Goal: Information Seeking & Learning: Learn about a topic

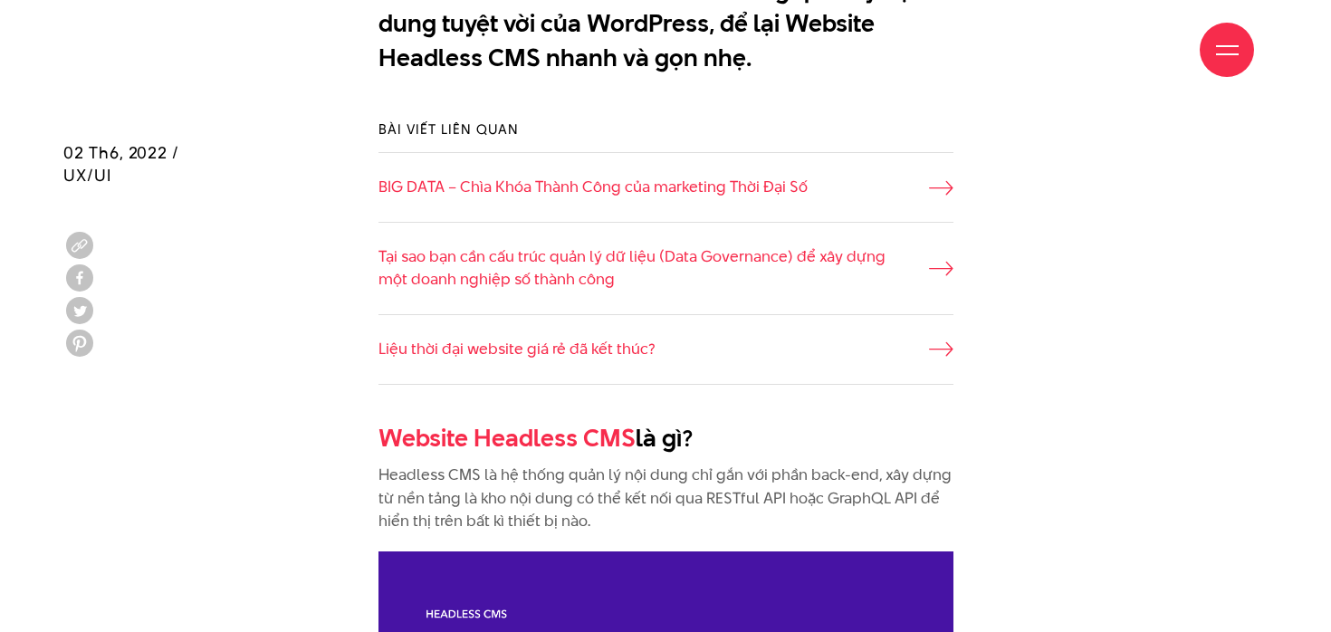
scroll to position [1472, 0]
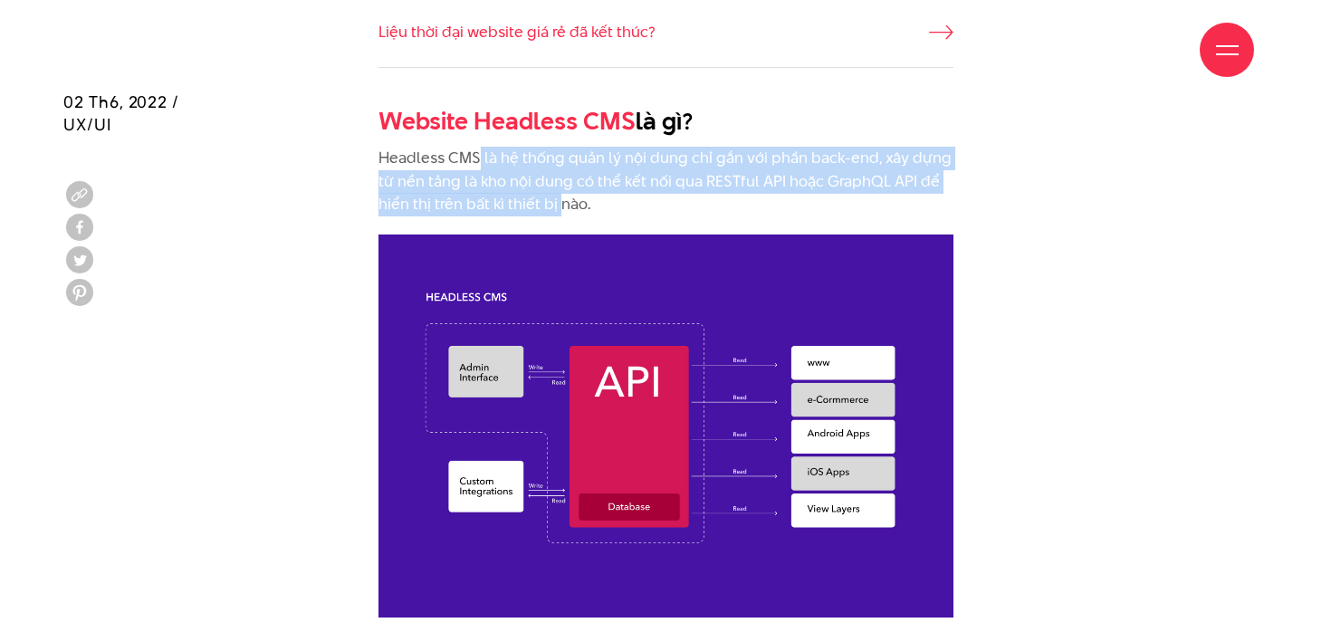
drag, startPoint x: 475, startPoint y: 164, endPoint x: 559, endPoint y: 212, distance: 96.1
click at [559, 212] on p "Headless CMS là hệ thống quản lý nội dung chỉ gắn với phần back-end, xây dựng t…" at bounding box center [665, 182] width 575 height 70
drag, startPoint x: 554, startPoint y: 156, endPoint x: 603, endPoint y: 197, distance: 64.2
click at [603, 197] on p "Headless CMS là hệ thống quản lý nội dung chỉ gắn với phần back-end, xây dựng t…" at bounding box center [665, 182] width 575 height 70
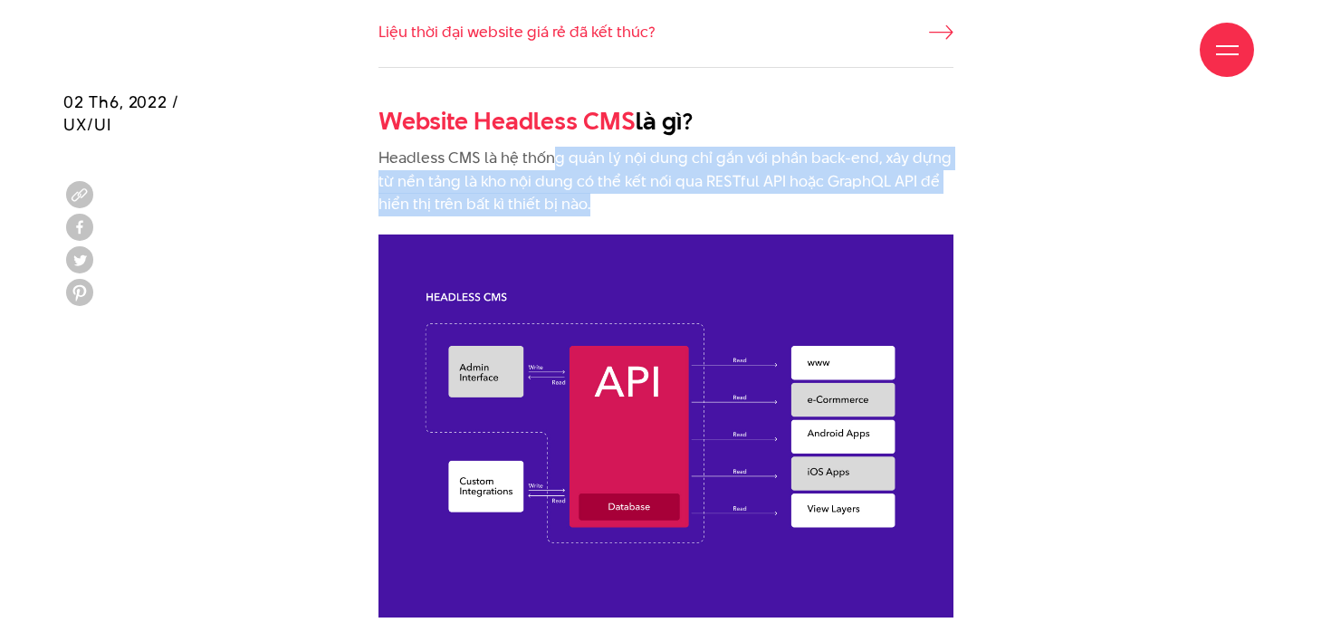
click at [603, 197] on p "Headless CMS là hệ thống quản lý nội dung chỉ gắn với phần back-end, xây dựng t…" at bounding box center [665, 182] width 575 height 70
drag, startPoint x: 622, startPoint y: 200, endPoint x: 462, endPoint y: 145, distance: 169.5
click at [471, 158] on p "Headless CMS là hệ thống quản lý nội dung chỉ gắn với phần back-end, xây dựng t…" at bounding box center [665, 182] width 575 height 70
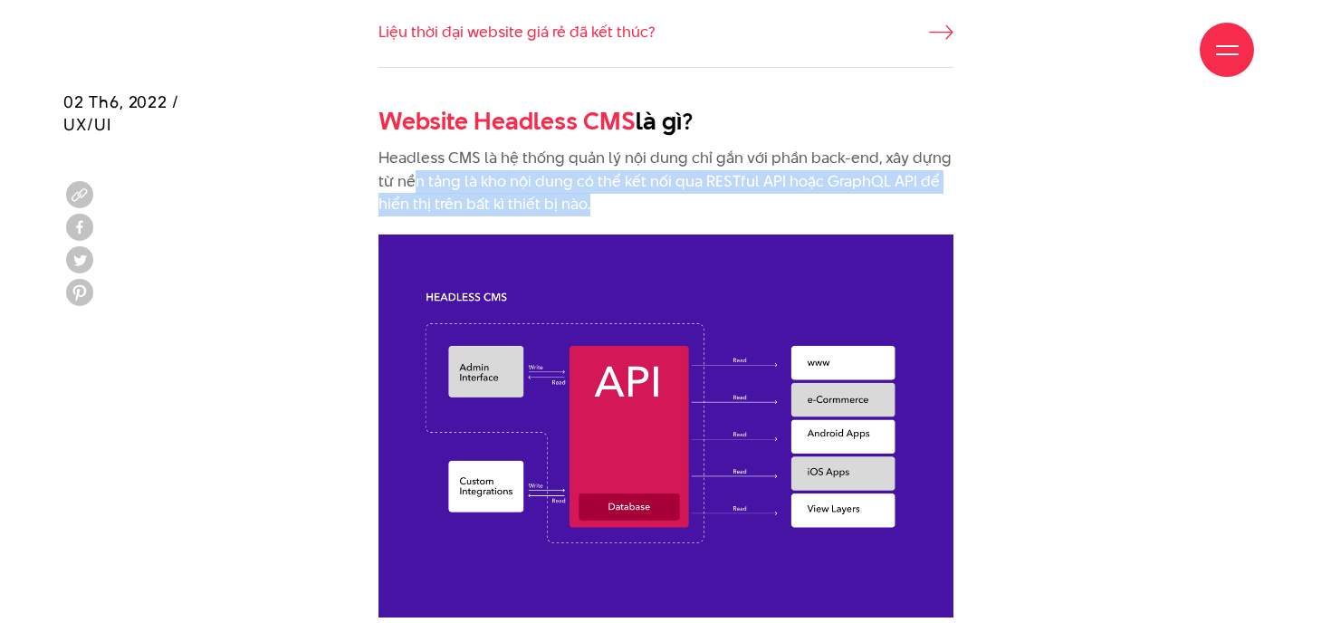
drag, startPoint x: 416, startPoint y: 178, endPoint x: 608, endPoint y: 200, distance: 192.3
click at [608, 200] on p "Headless CMS là hệ thống quản lý nội dung chỉ gắn với phần back-end, xây dựng t…" at bounding box center [665, 182] width 575 height 70
drag, startPoint x: 608, startPoint y: 200, endPoint x: 388, endPoint y: 189, distance: 219.4
click at [388, 189] on p "Headless CMS là hệ thống quản lý nội dung chỉ gắn với phần back-end, xây dựng t…" at bounding box center [665, 182] width 575 height 70
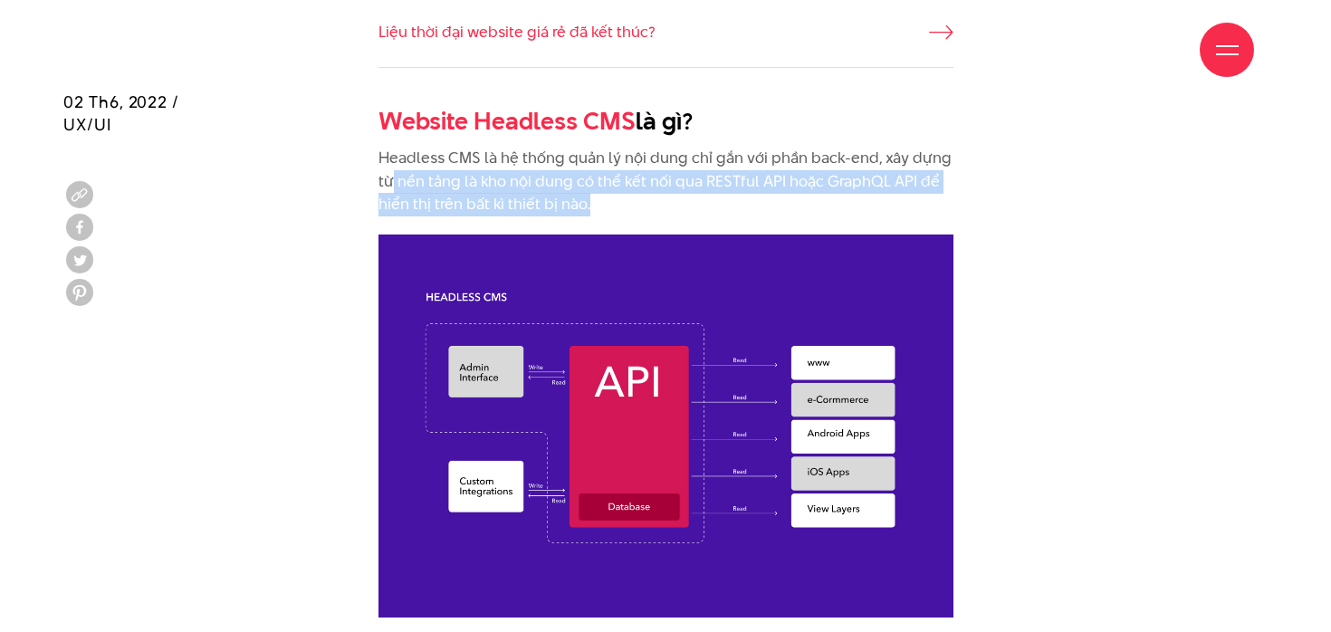
click at [388, 189] on p "Headless CMS là hệ thống quản lý nội dung chỉ gắn với phần back-end, xây dựng t…" at bounding box center [665, 182] width 575 height 70
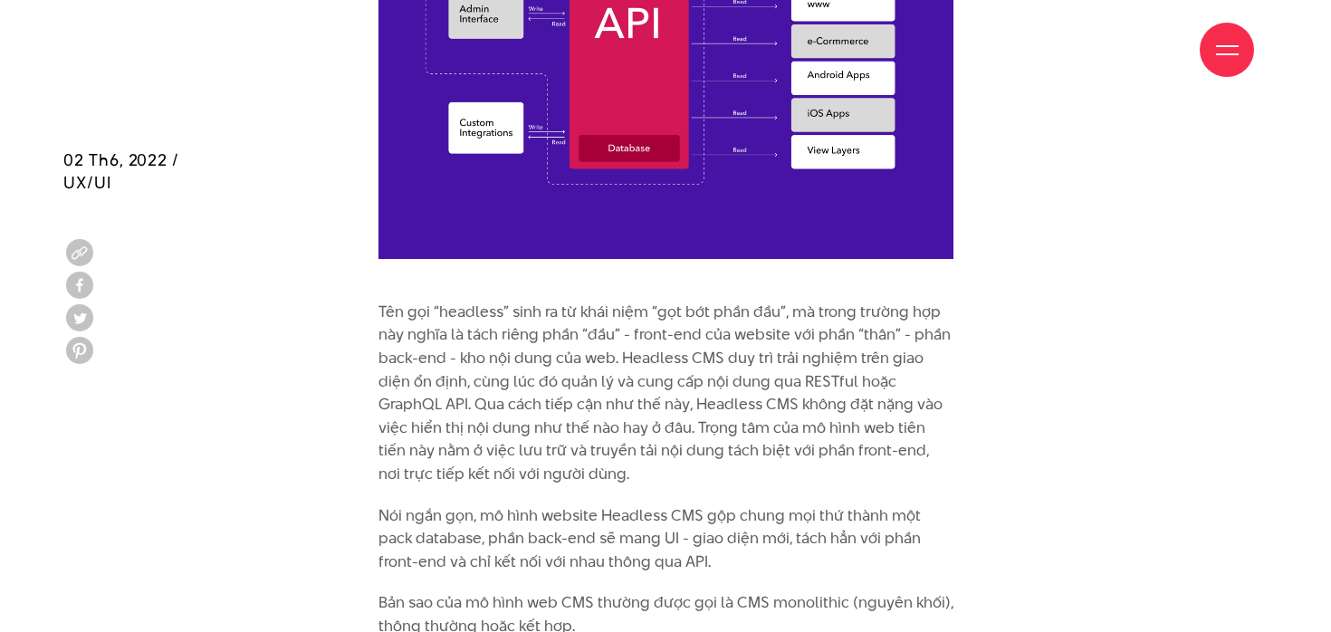
scroll to position [1935, 0]
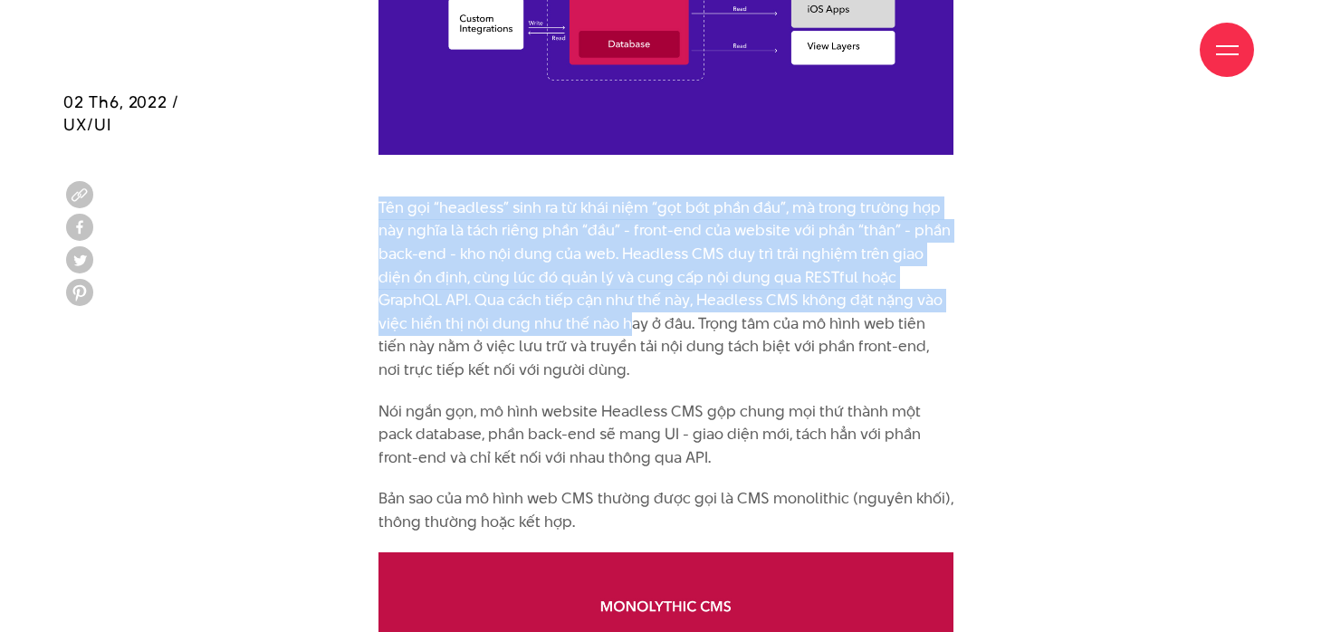
drag, startPoint x: 504, startPoint y: 194, endPoint x: 543, endPoint y: 334, distance: 145.6
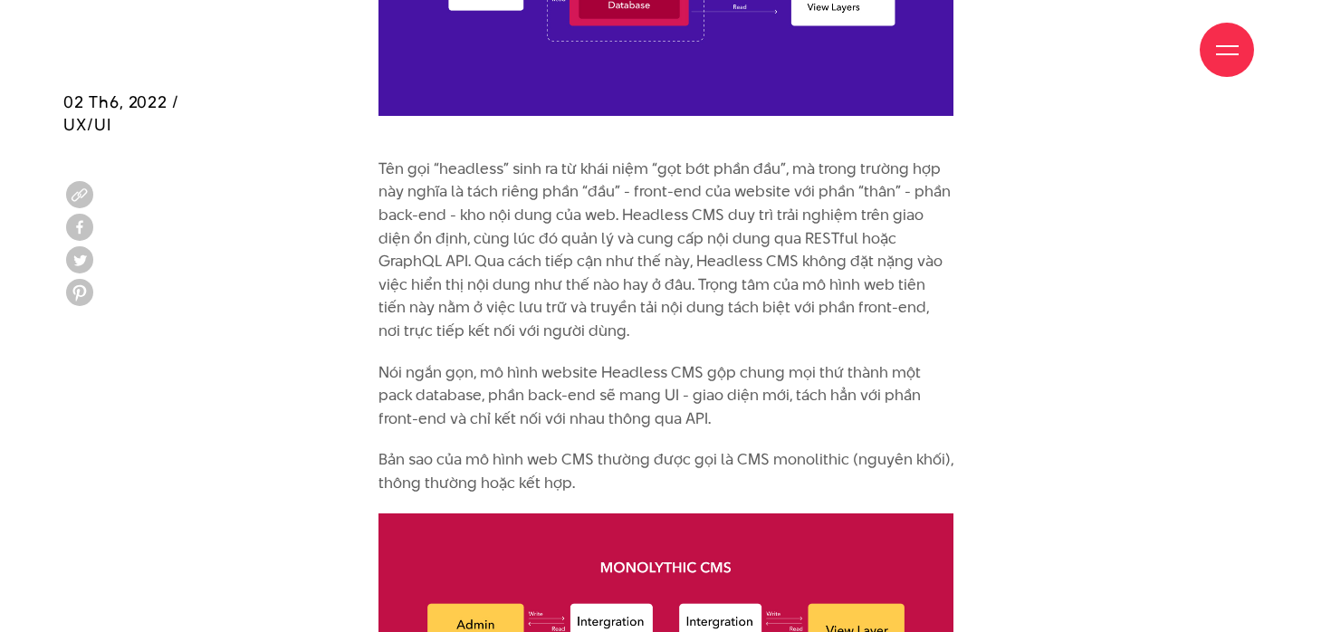
click at [539, 327] on p "Tên gọi “headless” sinh ra từ khái niệm “gọt bớt phần đầu”, mà trong trường hợp…" at bounding box center [665, 251] width 575 height 186
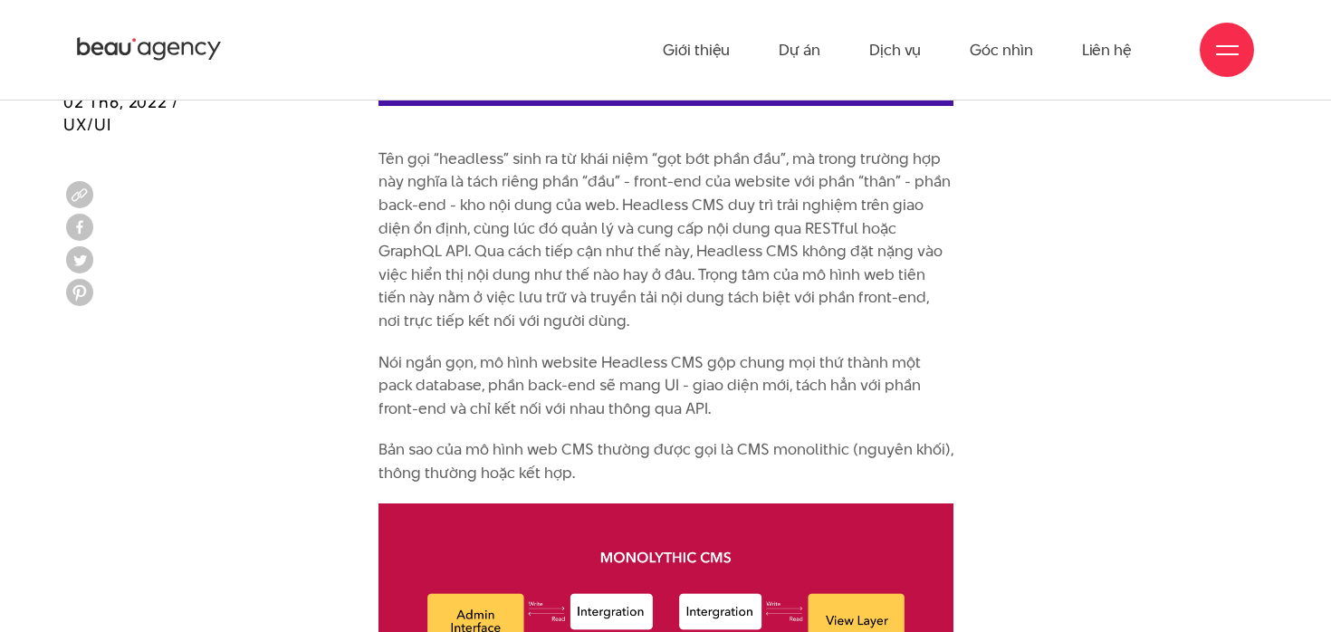
drag, startPoint x: 507, startPoint y: 215, endPoint x: 564, endPoint y: 322, distance: 121.9
click at [564, 321] on p "Tên gọi “headless” sinh ra từ khái niệm “gọt bớt phần đầu”, mà trong trường hợp…" at bounding box center [665, 241] width 575 height 186
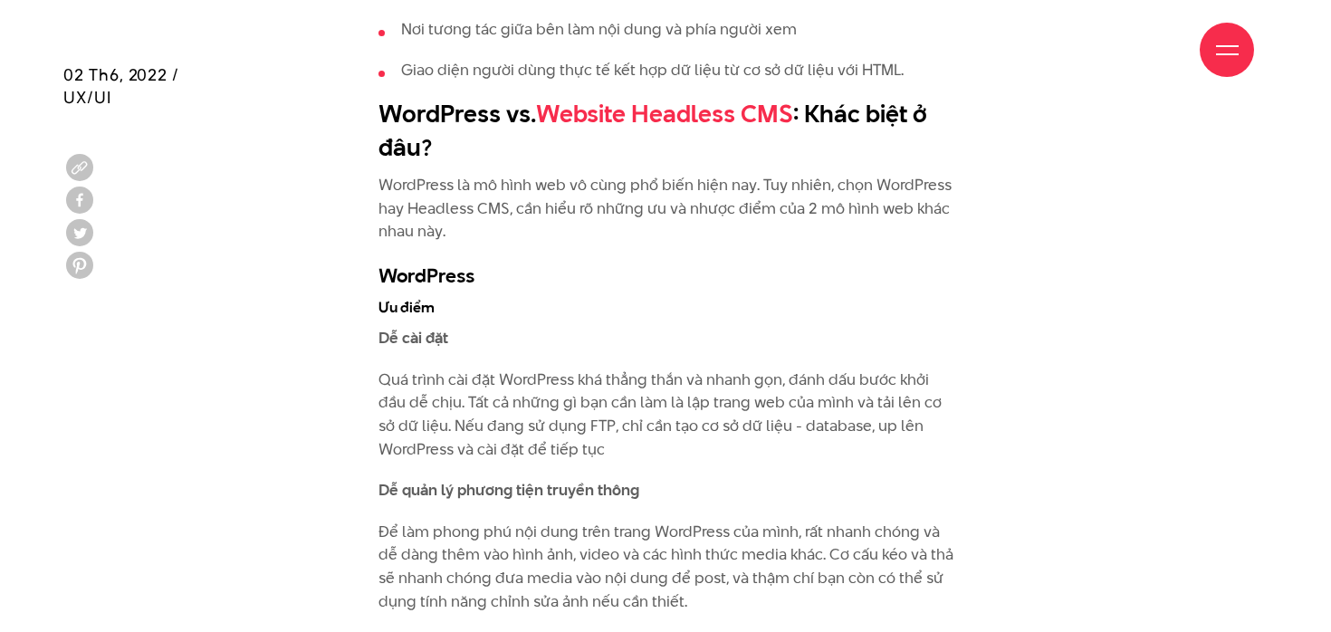
scroll to position [3015, 0]
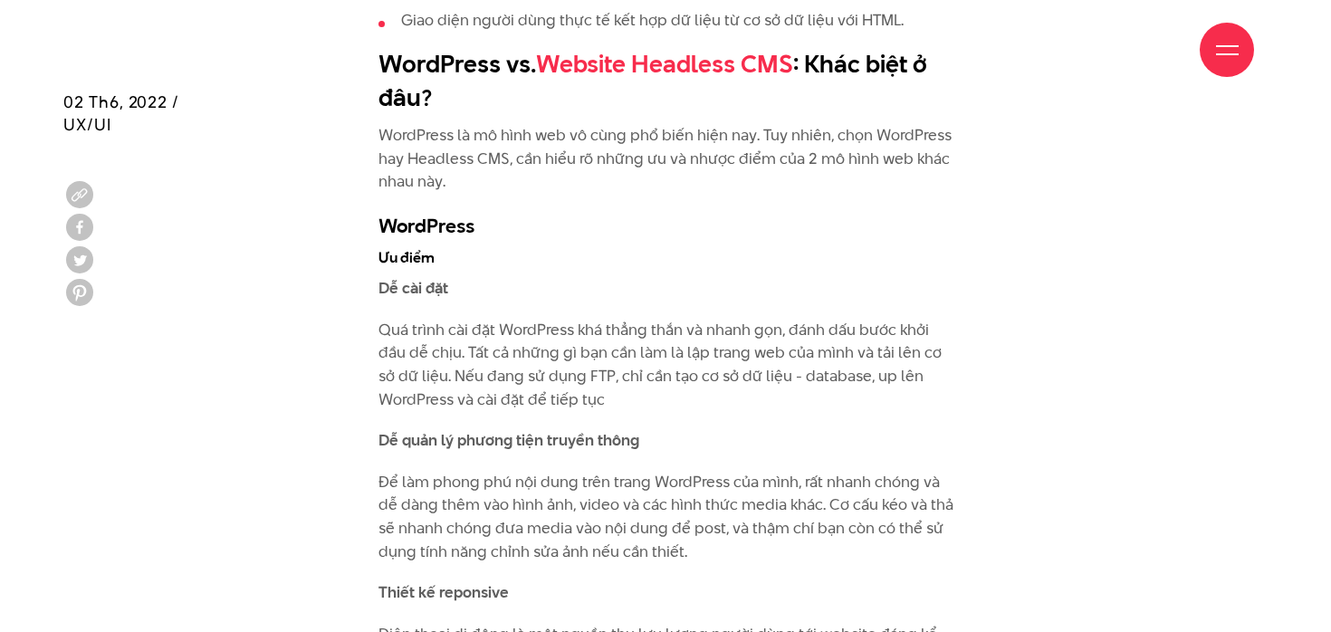
drag, startPoint x: 467, startPoint y: 342, endPoint x: 567, endPoint y: 395, distance: 112.6
click at [529, 378] on p "Quá trình cài đặt WordPress khá thẳng thắn và nhanh gọn, đánh dấu bước khởi đầu…" at bounding box center [665, 365] width 575 height 92
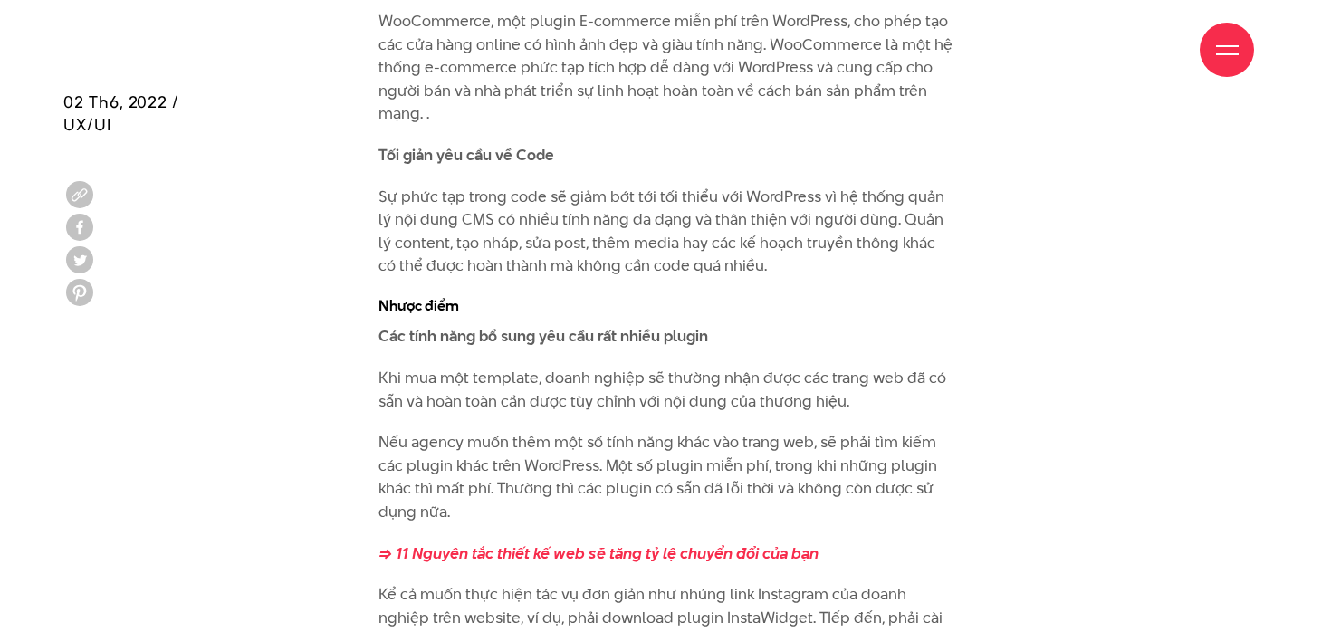
scroll to position [4482, 0]
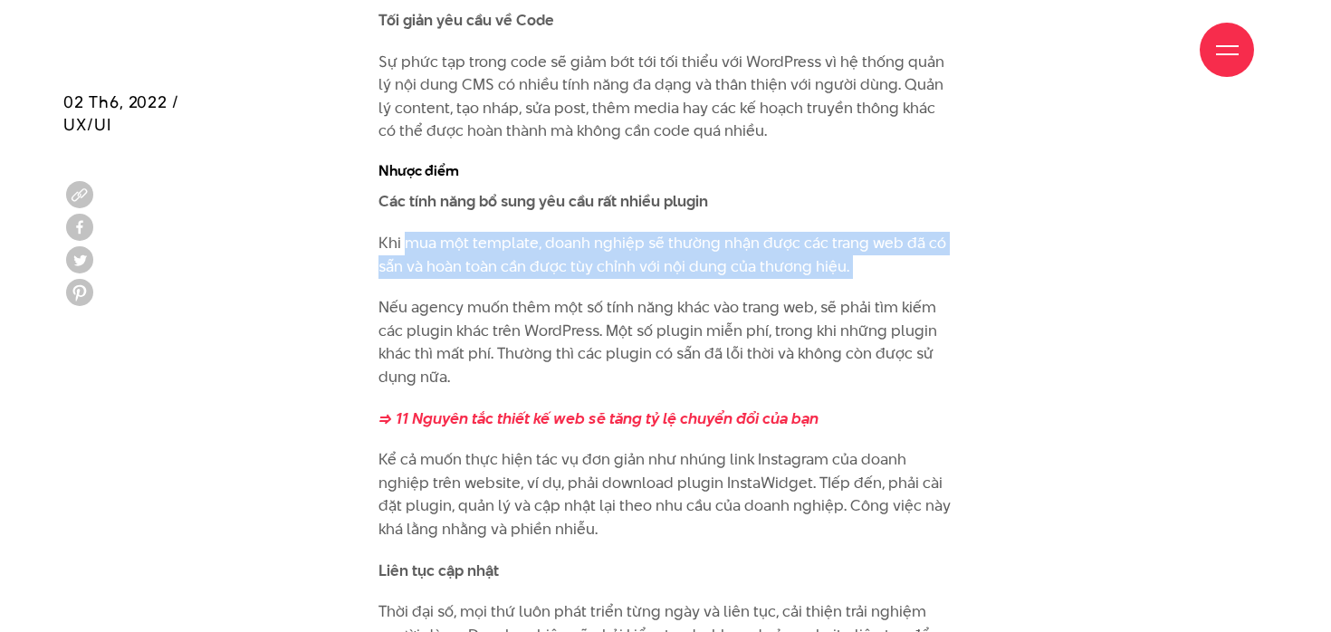
drag, startPoint x: 407, startPoint y: 239, endPoint x: 478, endPoint y: 287, distance: 86.1
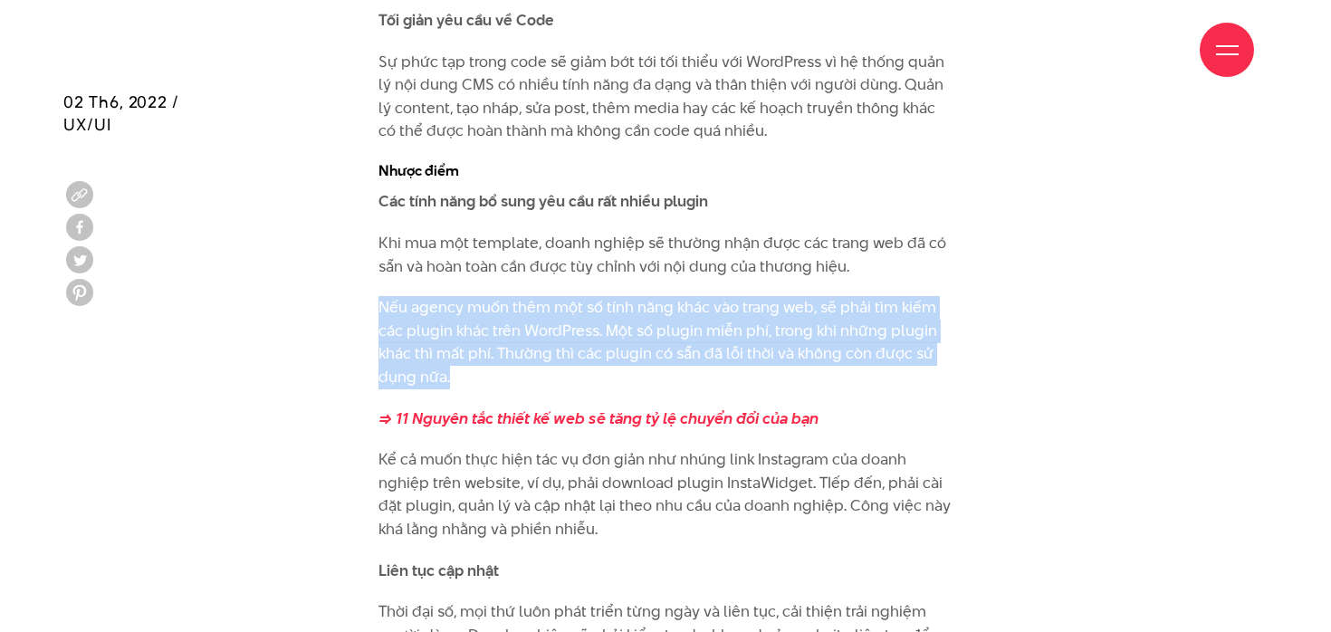
drag, startPoint x: 374, startPoint y: 297, endPoint x: 468, endPoint y: 389, distance: 131.9
click at [454, 381] on p "Nếu agency muốn thêm một số tính năng khác vào trang web, sẽ phải tìm kiếm các …" at bounding box center [665, 342] width 575 height 92
drag, startPoint x: 483, startPoint y: 388, endPoint x: 351, endPoint y: 318, distance: 149.4
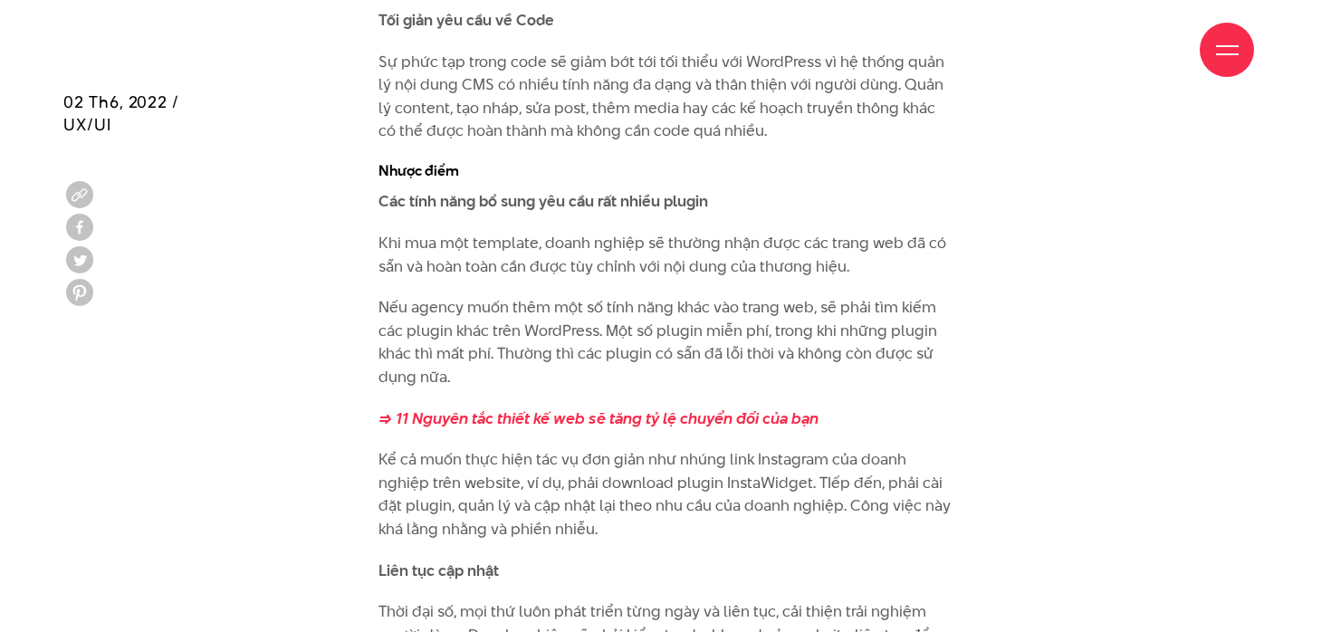
click at [387, 334] on p "Nếu agency muốn thêm một số tính năng khác vào trang web, sẽ phải tìm kiếm các …" at bounding box center [665, 342] width 575 height 92
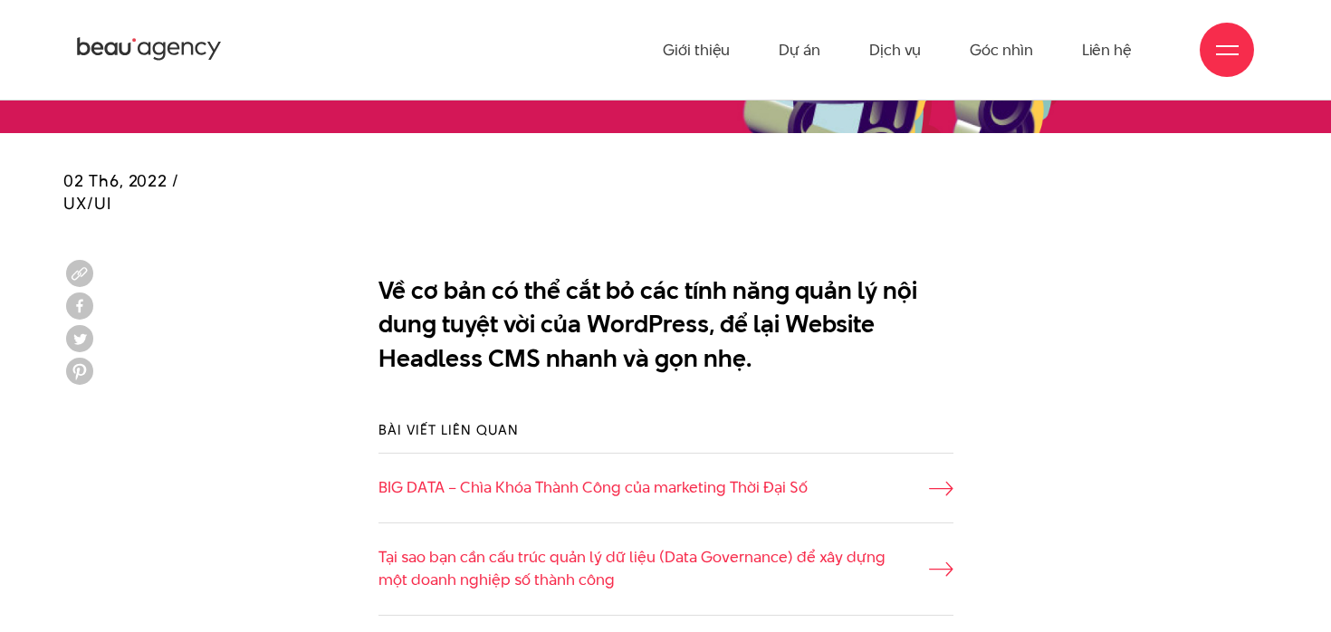
scroll to position [0, 0]
